Goal: Task Accomplishment & Management: Manage account settings

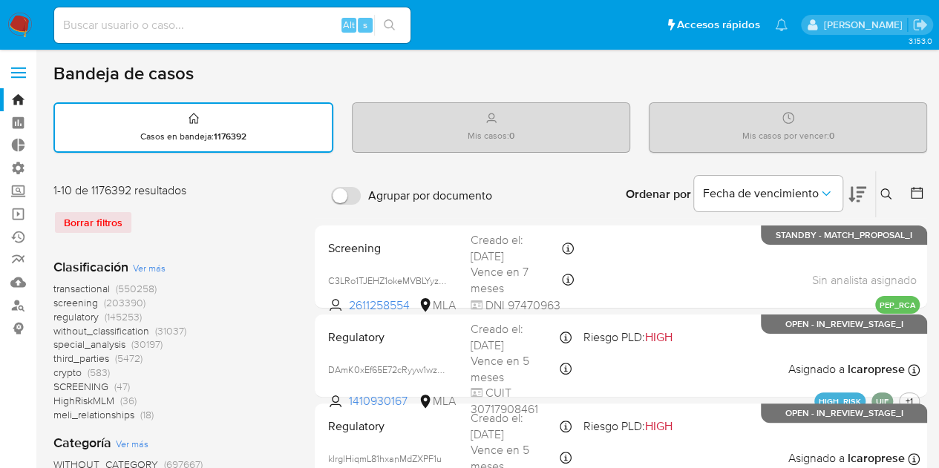
drag, startPoint x: 0, startPoint y: 0, endPoint x: 540, endPoint y: 147, distance: 559.2
click at [541, 142] on div "Mis casos : 0" at bounding box center [491, 126] width 277 height 47
click at [685, 133] on div "Mis casos por vencer : 0" at bounding box center [787, 126] width 277 height 47
drag, startPoint x: 723, startPoint y: 134, endPoint x: 949, endPoint y: 131, distance: 226.4
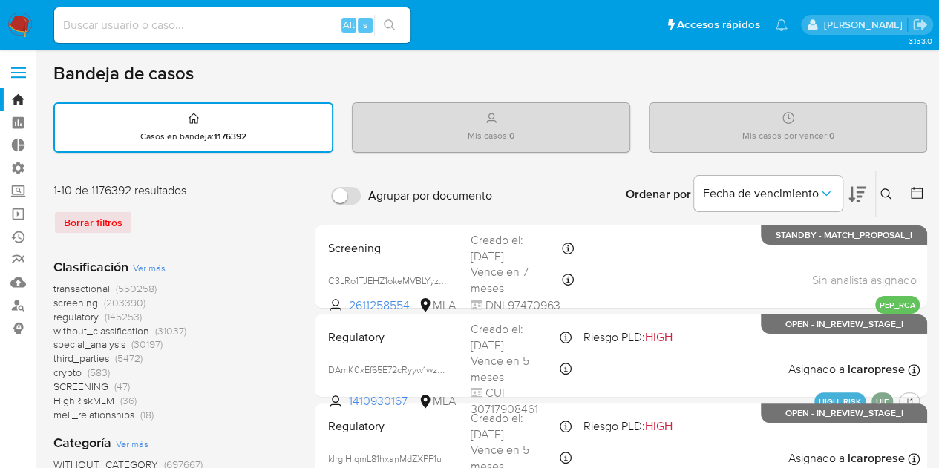
click at [879, 128] on div "Mis casos por vencer : 0" at bounding box center [787, 126] width 277 height 47
click at [858, 75] on div "Bandeja de casos" at bounding box center [489, 73] width 873 height 22
click at [70, 219] on div "Borrar filtros" at bounding box center [171, 223] width 237 height 24
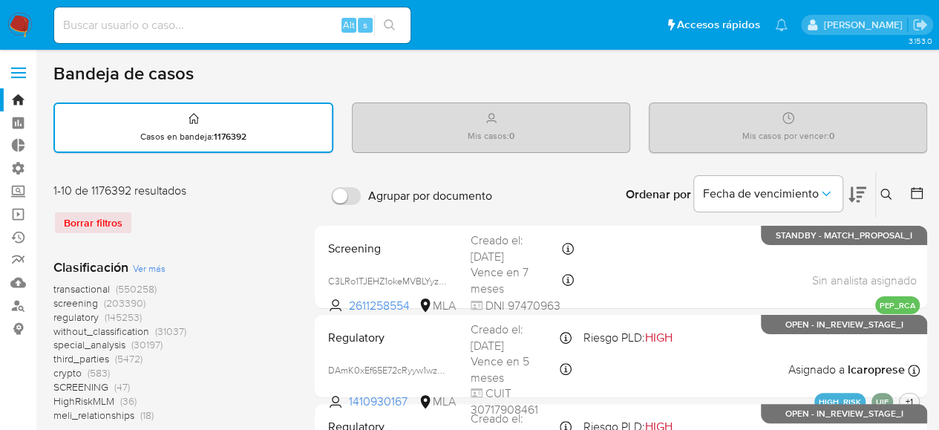
drag, startPoint x: 476, startPoint y: 117, endPoint x: 543, endPoint y: 137, distance: 69.7
click at [543, 137] on div "Mis casos : 0" at bounding box center [491, 126] width 277 height 47
click at [459, 127] on div "Mis casos : 0" at bounding box center [491, 126] width 277 height 47
drag, startPoint x: 457, startPoint y: 133, endPoint x: 582, endPoint y: 130, distance: 124.7
click at [582, 130] on div "Mis casos : 0" at bounding box center [491, 126] width 277 height 47
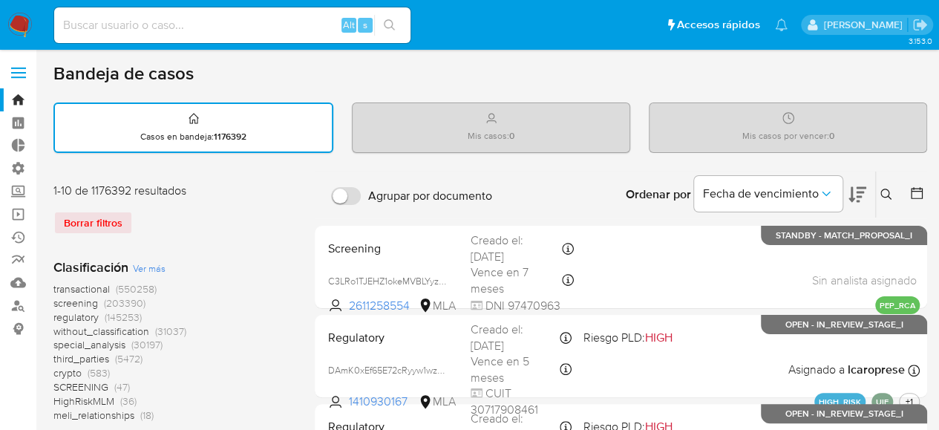
drag, startPoint x: 695, startPoint y: 148, endPoint x: 735, endPoint y: 149, distance: 40.1
click at [700, 148] on div "Mis casos por vencer : 0" at bounding box center [787, 126] width 277 height 47
drag, startPoint x: 724, startPoint y: 140, endPoint x: 919, endPoint y: 142, distance: 195.2
click at [919, 142] on div "Mis casos por vencer : 0" at bounding box center [787, 126] width 277 height 47
click at [855, 143] on div "Mis casos por vencer : 0" at bounding box center [787, 126] width 277 height 47
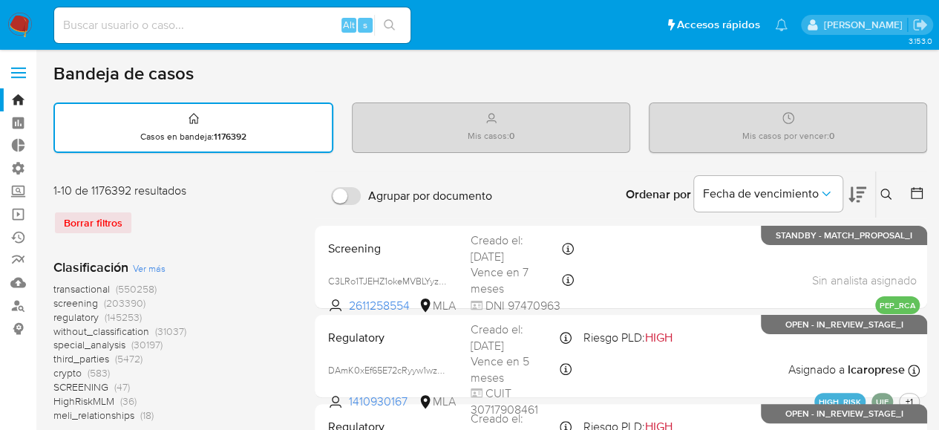
click at [416, 124] on div "Mis casos : 0" at bounding box center [491, 126] width 277 height 47
drag, startPoint x: 433, startPoint y: 131, endPoint x: 728, endPoint y: 141, distance: 295.5
click at [728, 141] on div "Casos en bandeja : 1176392 Mis casos : 0 Mis casos por vencer : 0" at bounding box center [489, 127] width 873 height 50
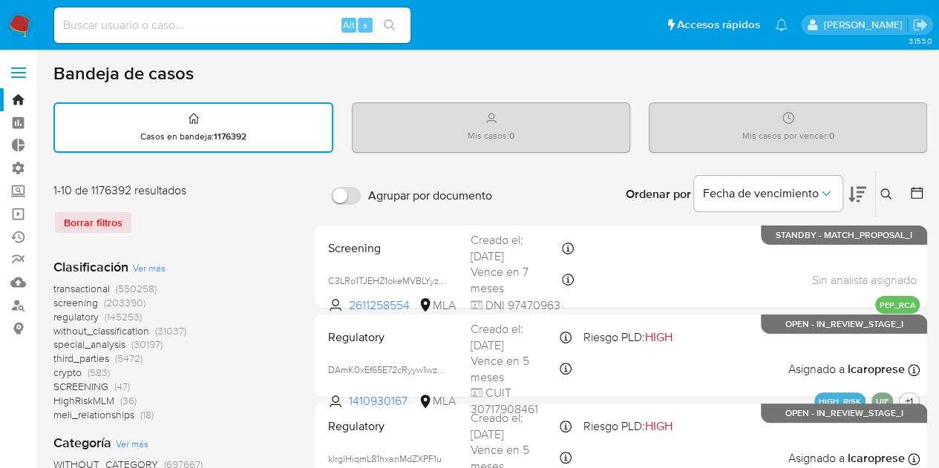
drag, startPoint x: 37, startPoint y: 76, endPoint x: 272, endPoint y: 88, distance: 234.8
